Goal: Information Seeking & Learning: Learn about a topic

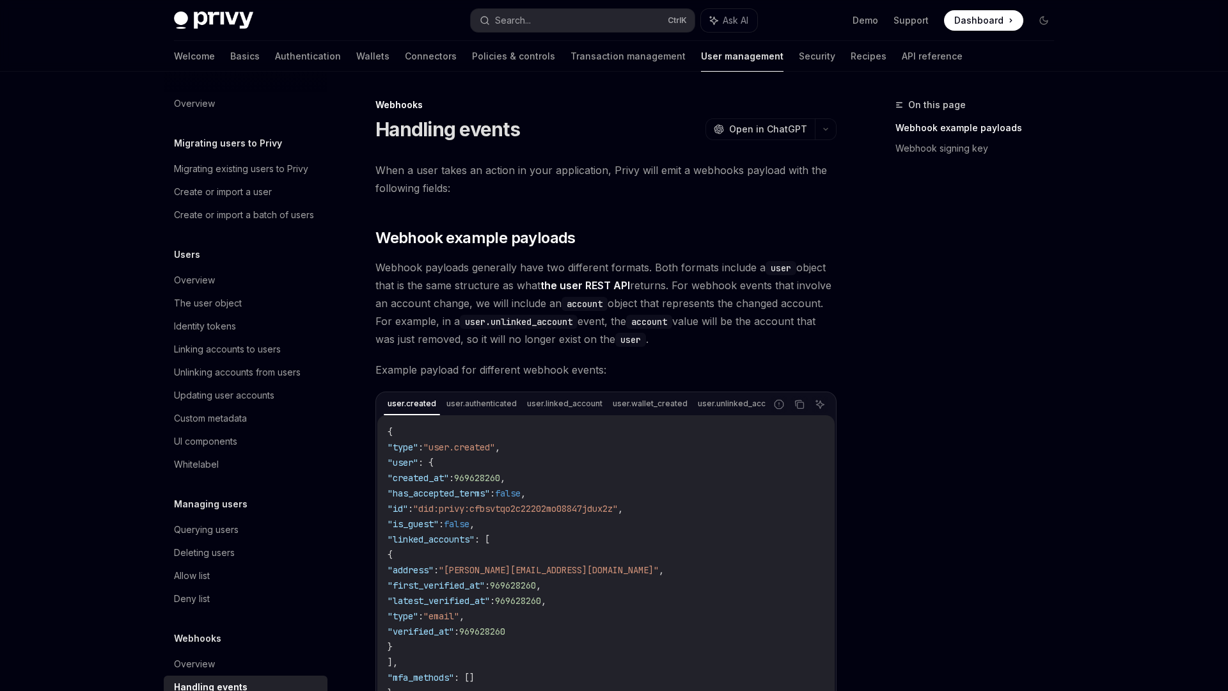
scroll to position [33, 0]
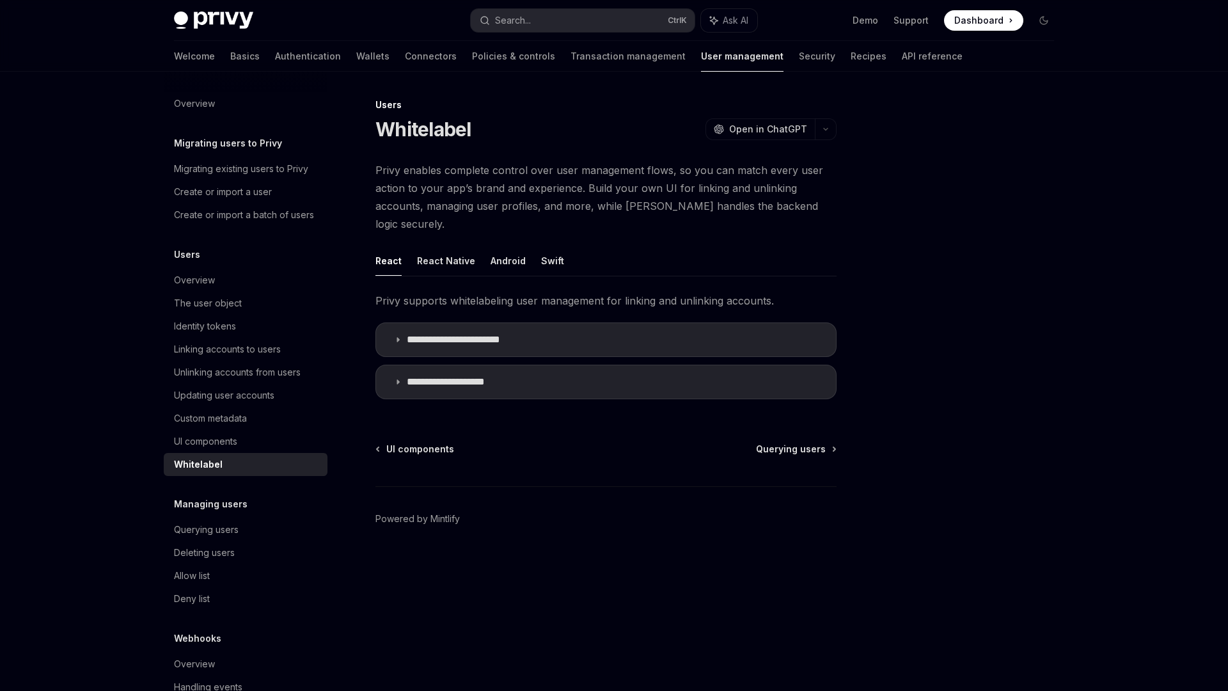
type textarea "*"
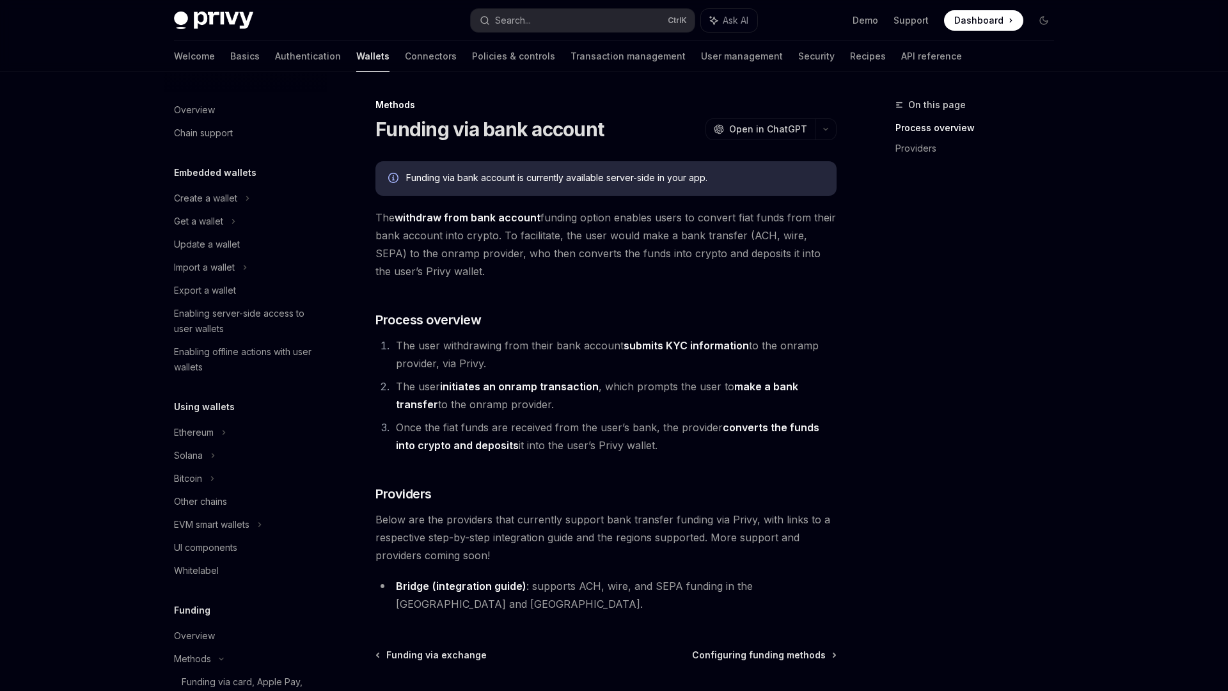
scroll to position [385, 0]
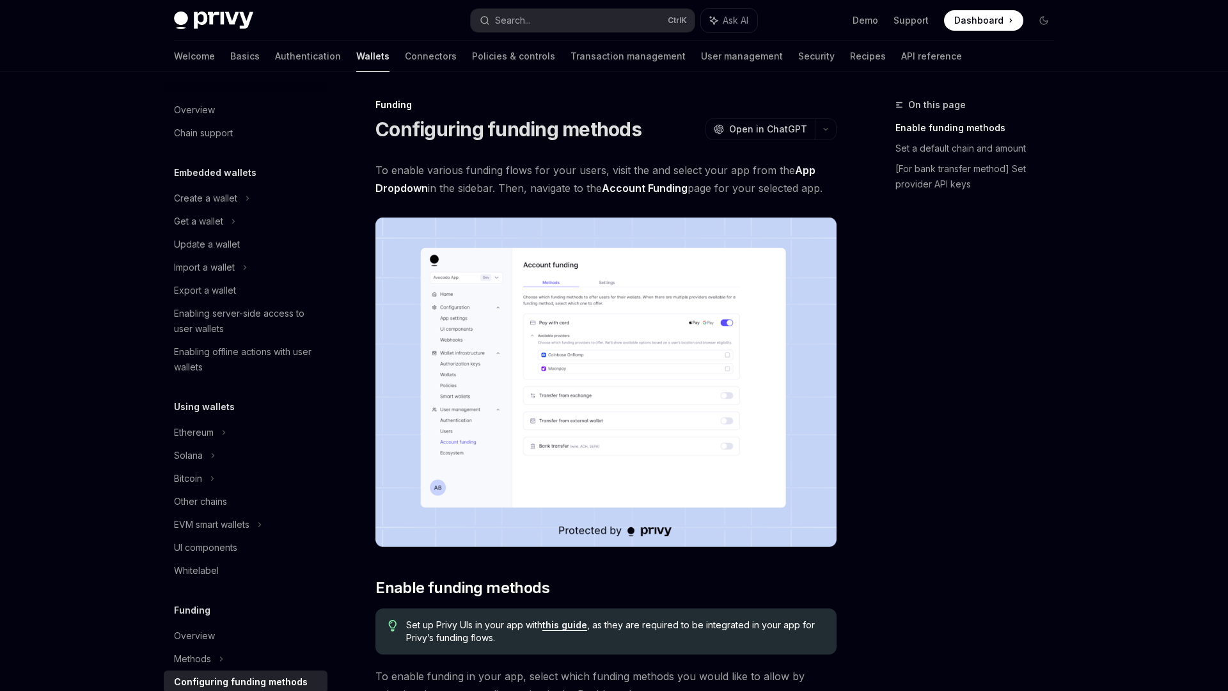
scroll to position [301, 0]
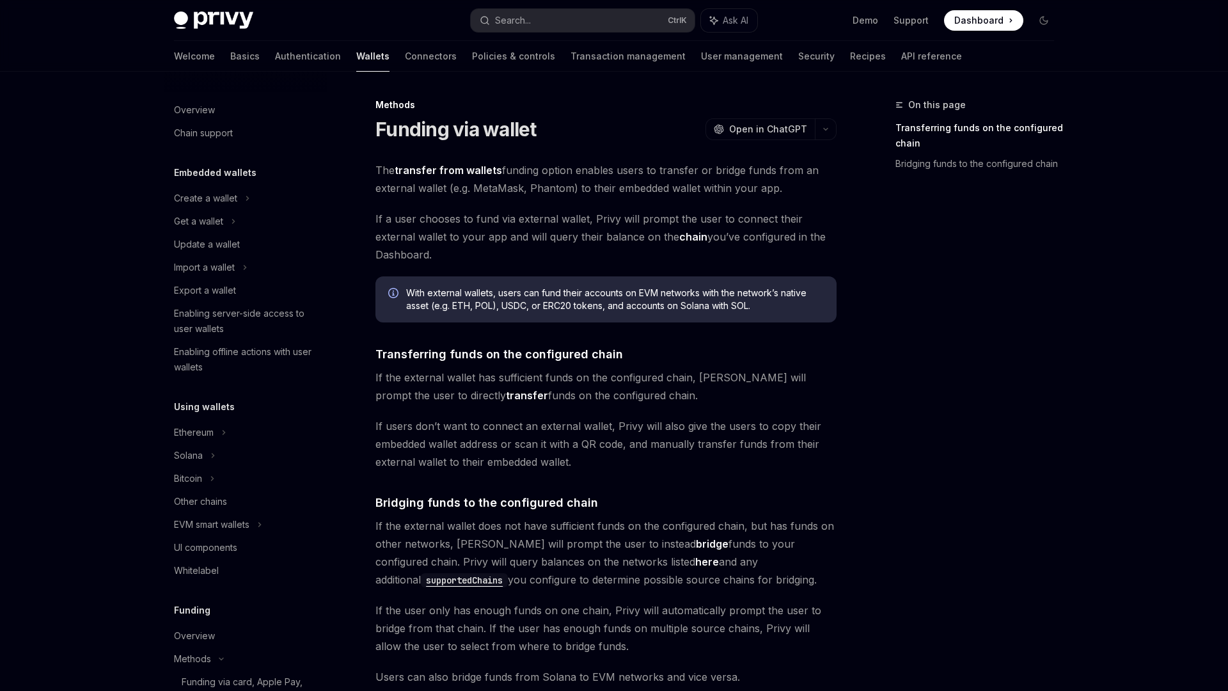
scroll to position [339, 0]
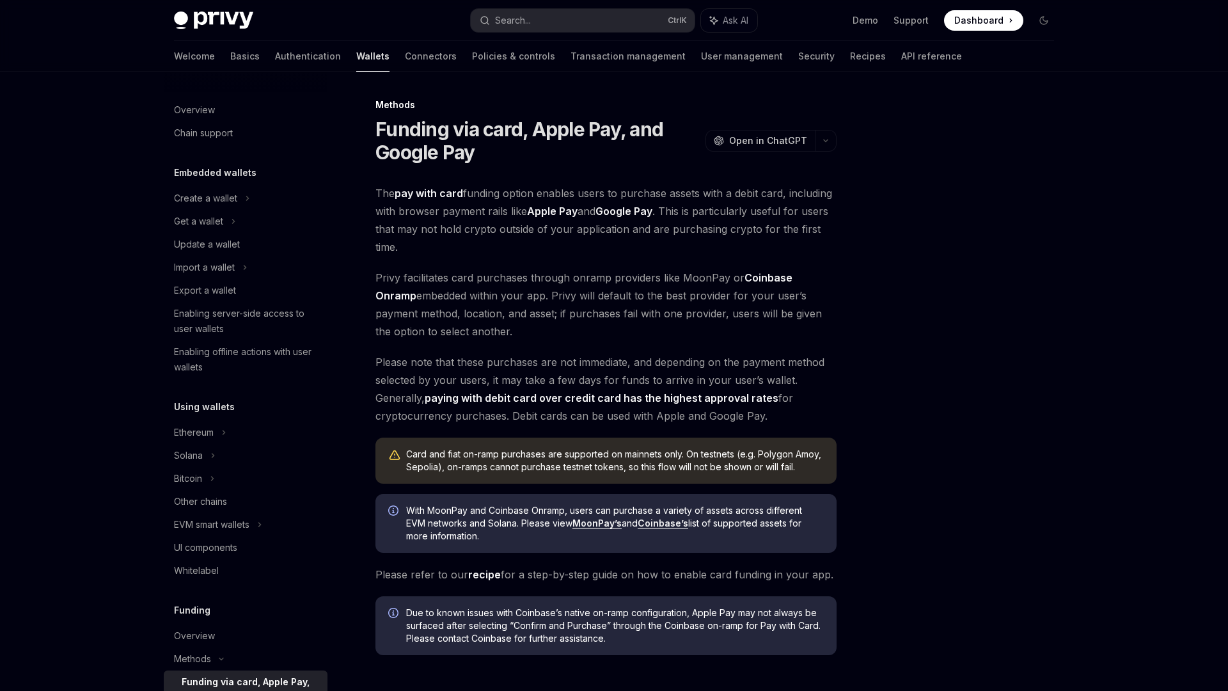
scroll to position [308, 0]
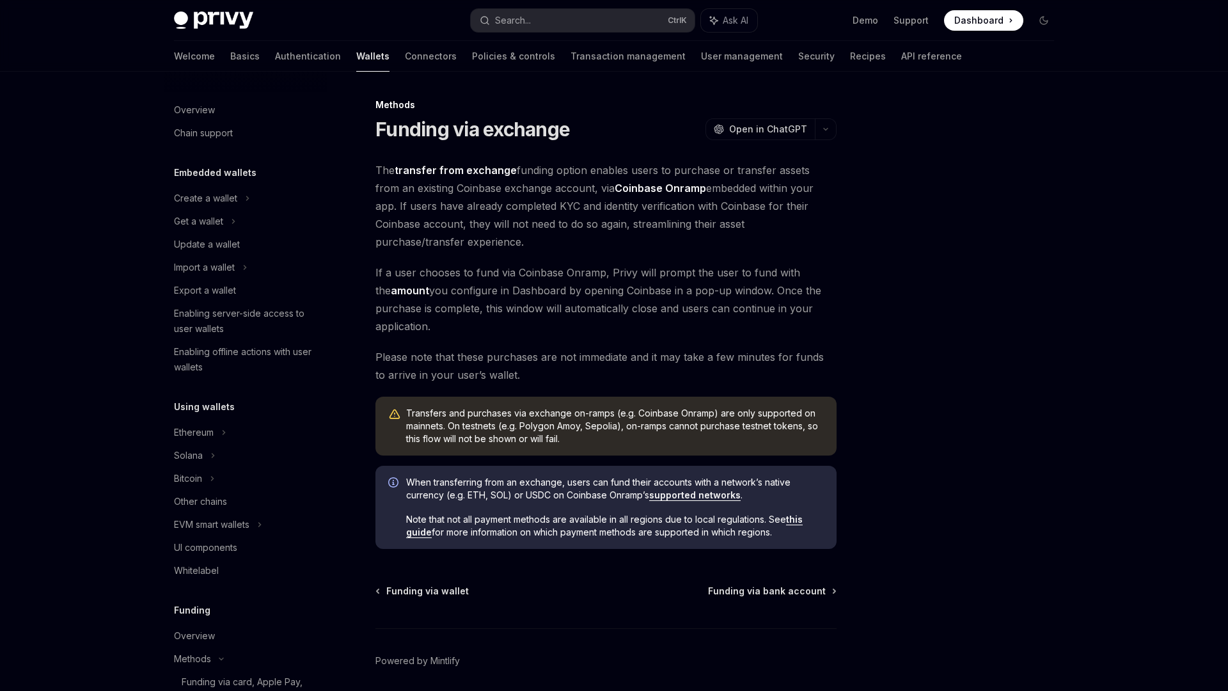
scroll to position [362, 0]
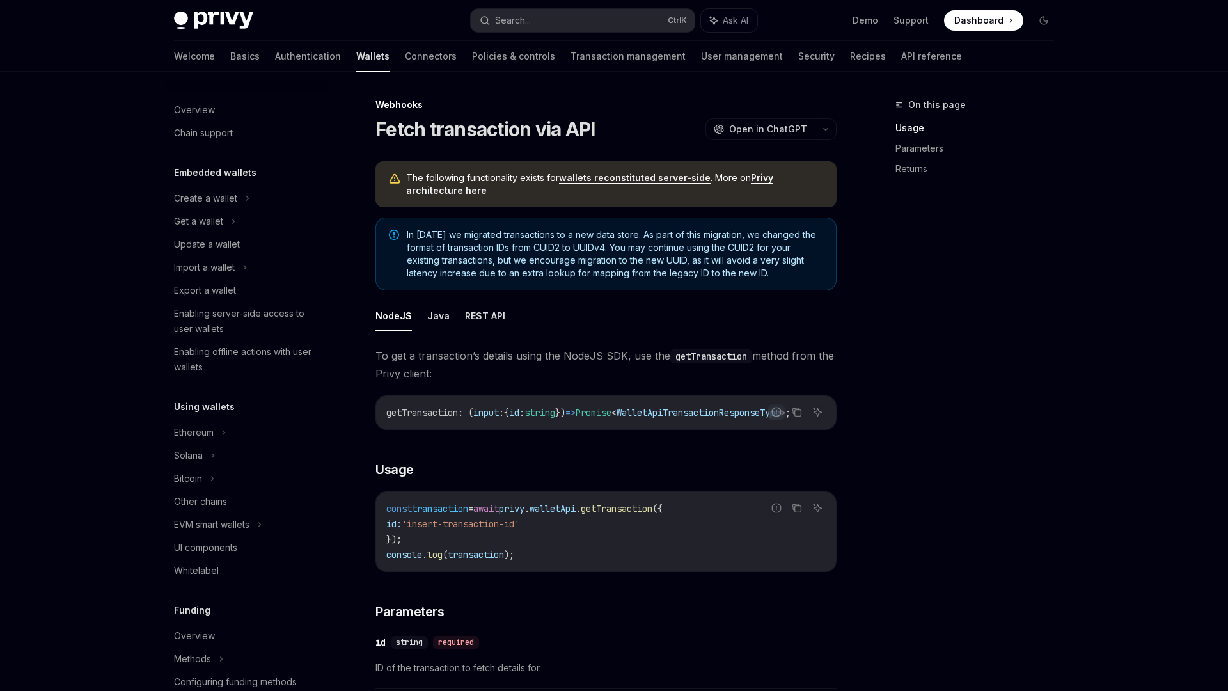
scroll to position [408, 0]
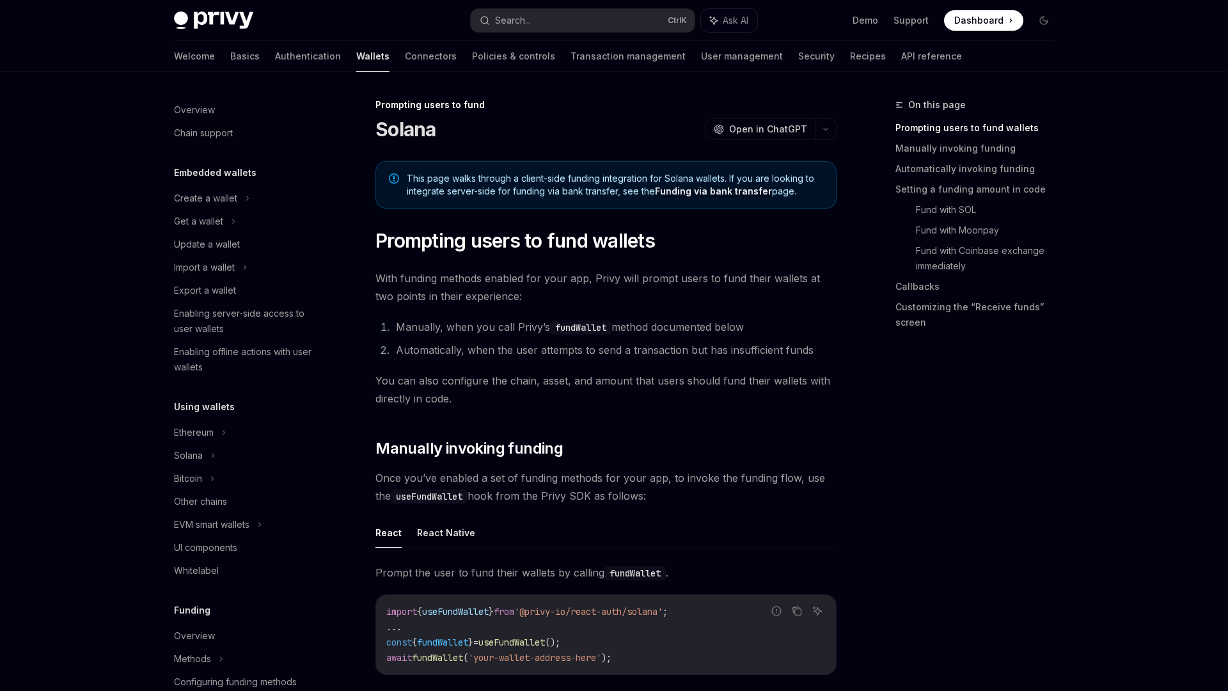
scroll to position [370, 0]
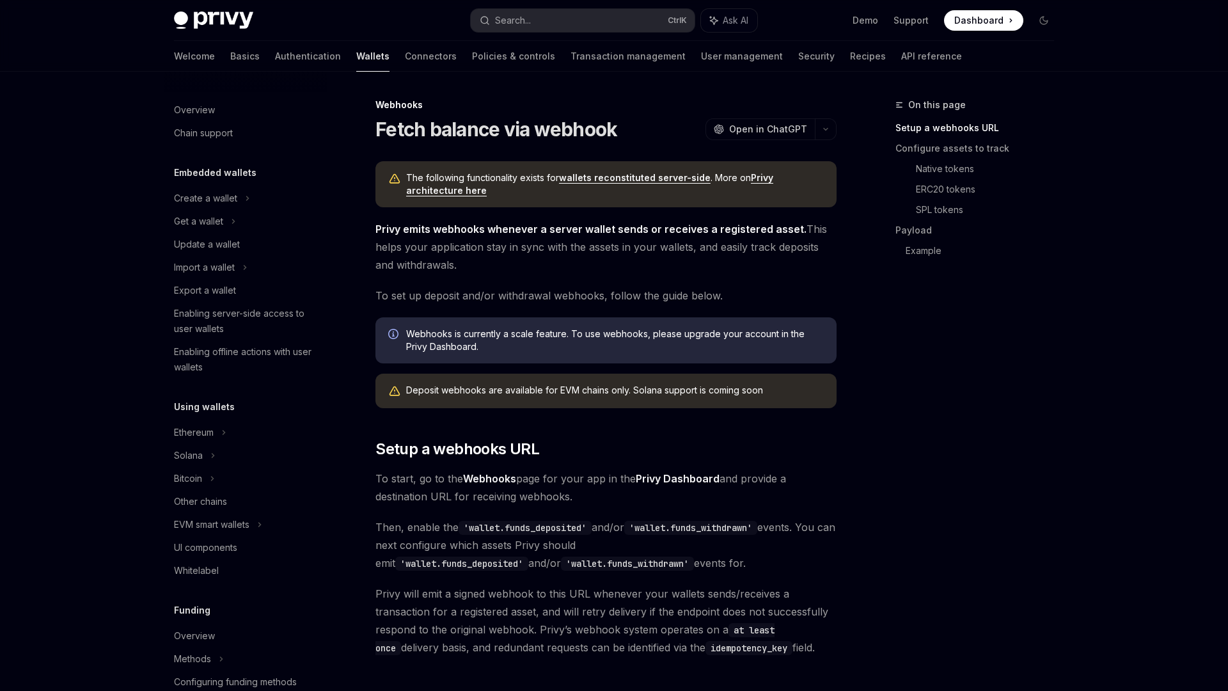
scroll to position [408, 0]
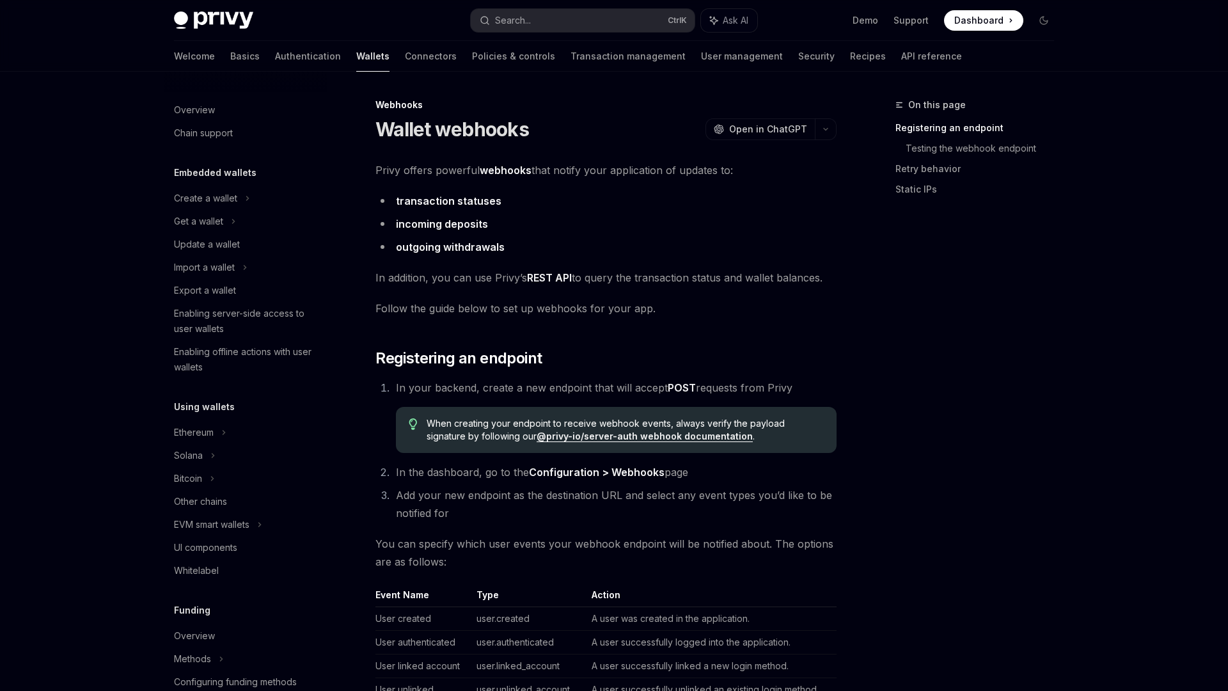
scroll to position [389, 0]
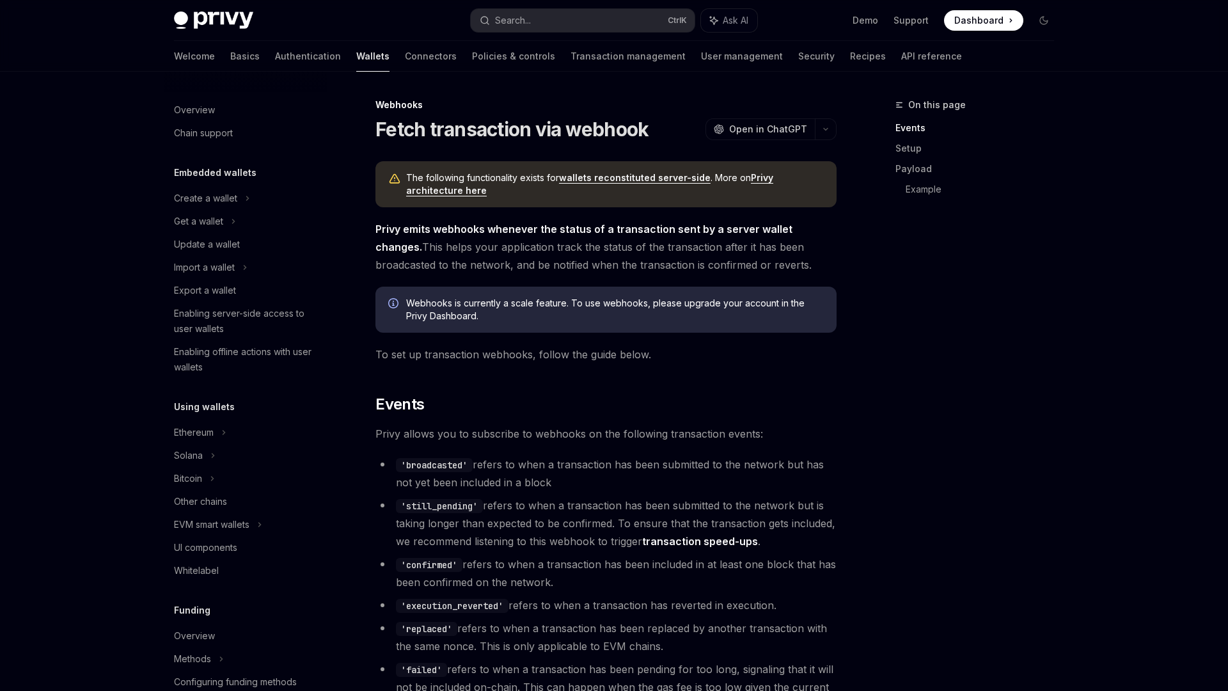
scroll to position [408, 0]
